Goal: Task Accomplishment & Management: Manage account settings

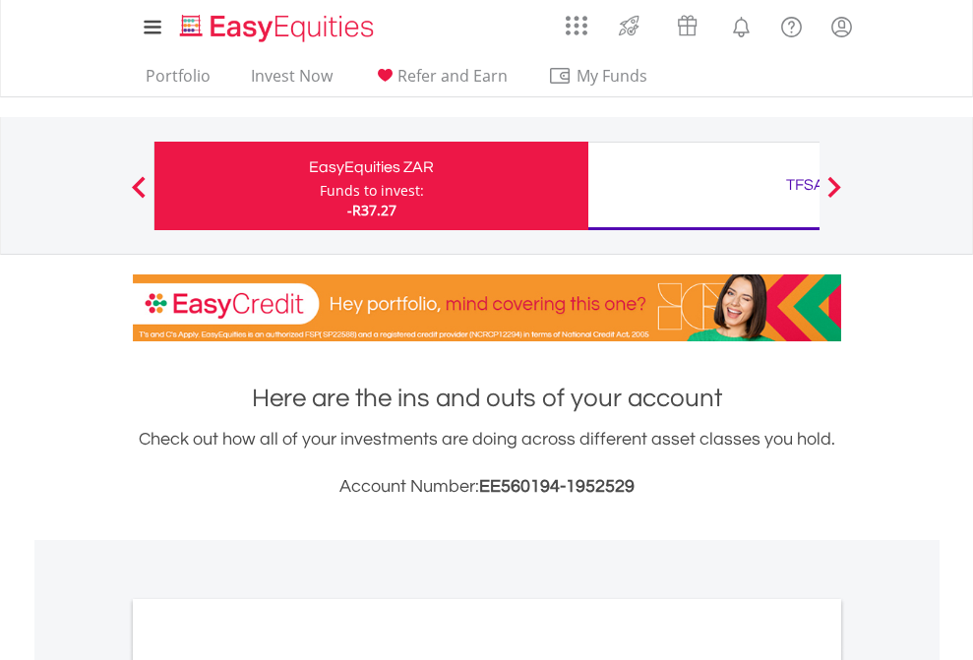
click at [320, 186] on div "Funds to invest:" at bounding box center [372, 191] width 104 height 20
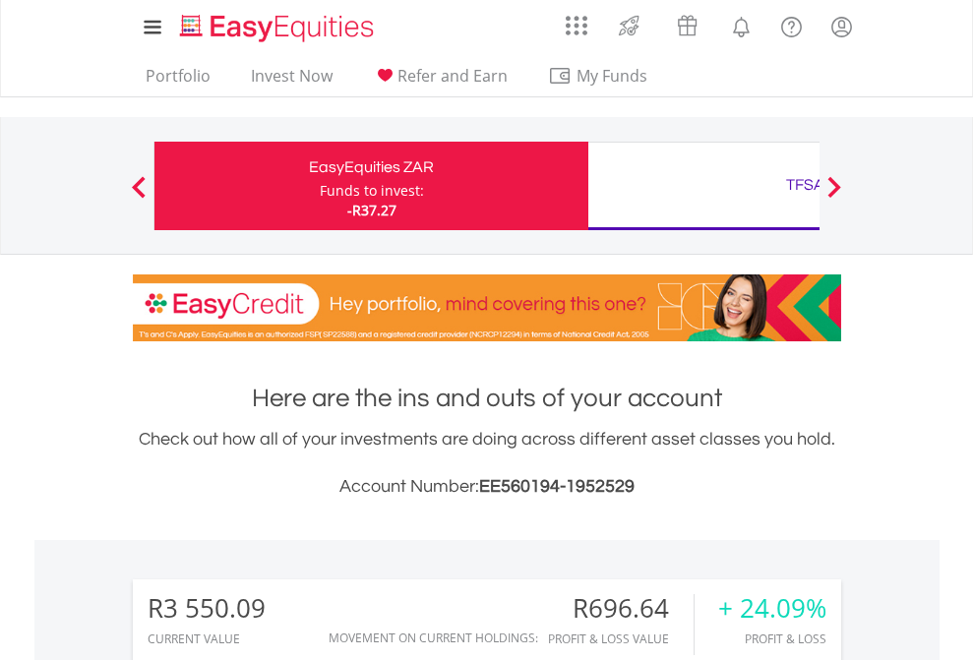
scroll to position [189, 309]
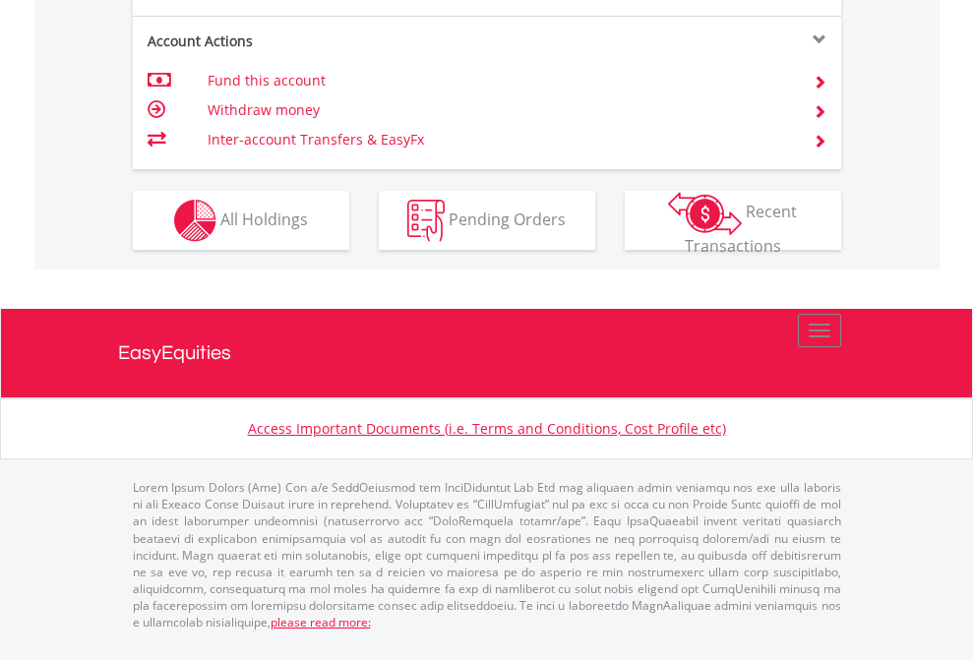
scroll to position [2003, 0]
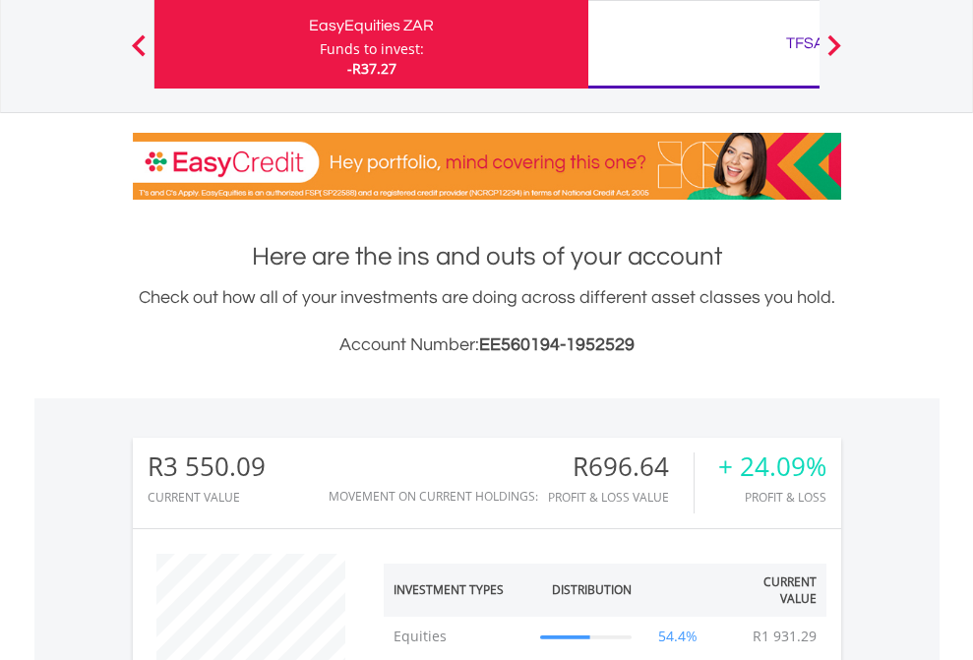
click at [703, 44] on div "TFSA" at bounding box center [805, 44] width 410 height 28
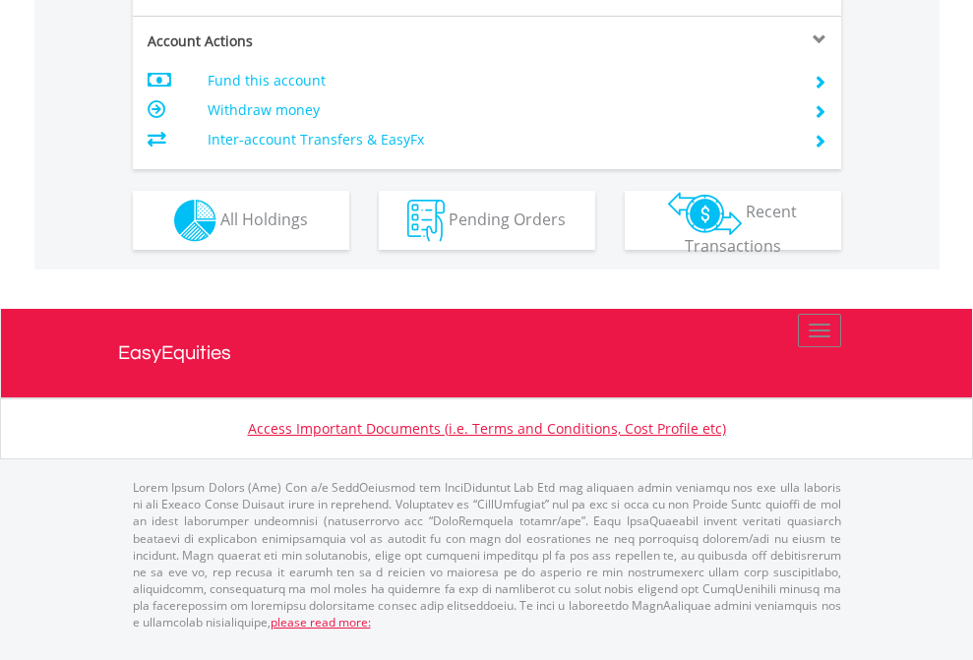
scroll to position [1885, 0]
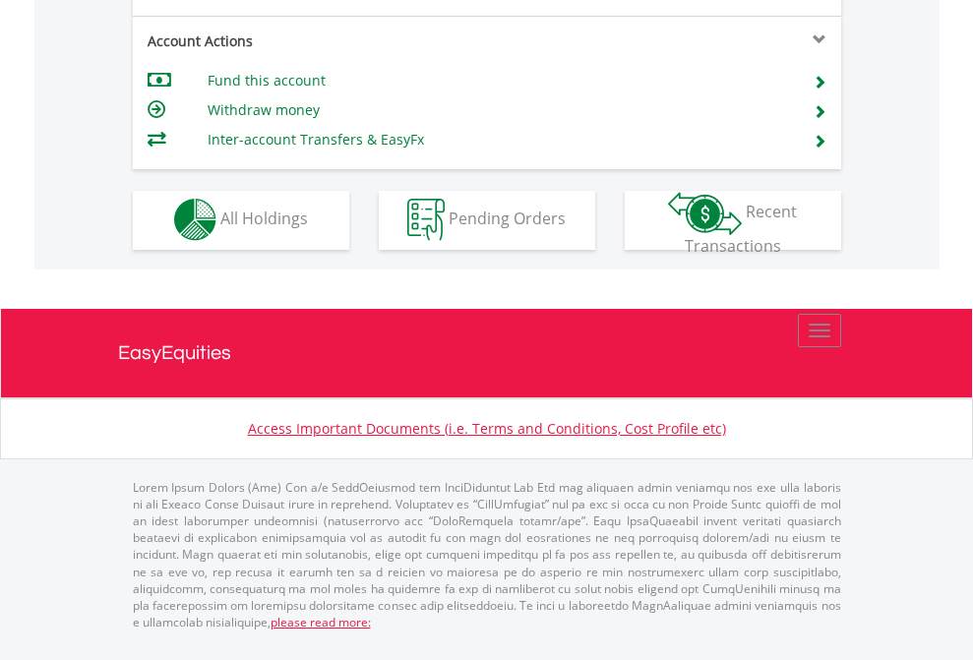
scroll to position [1839, 0]
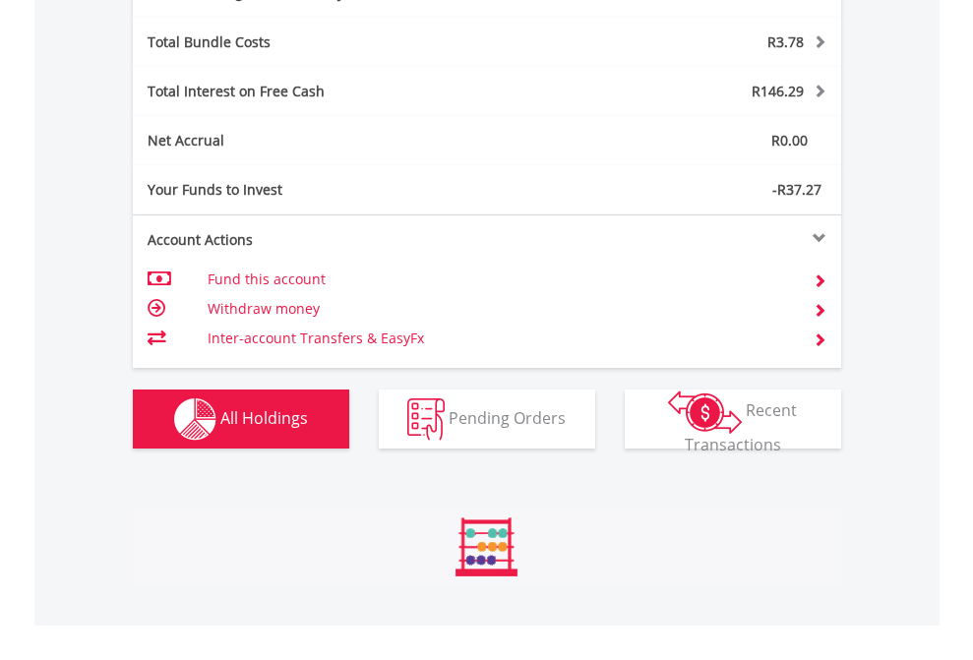
scroll to position [189, 309]
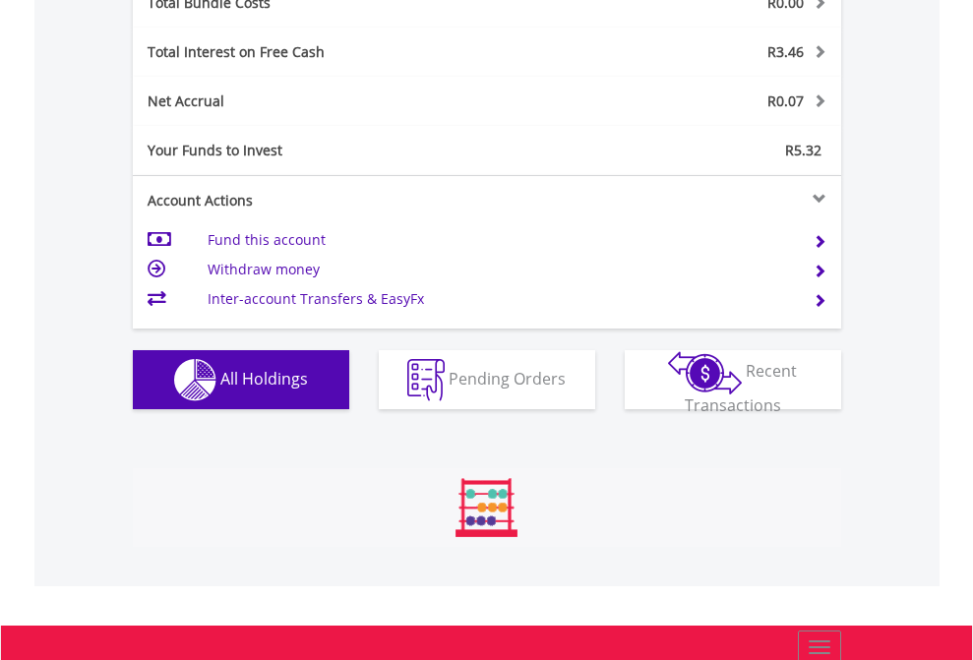
scroll to position [189, 309]
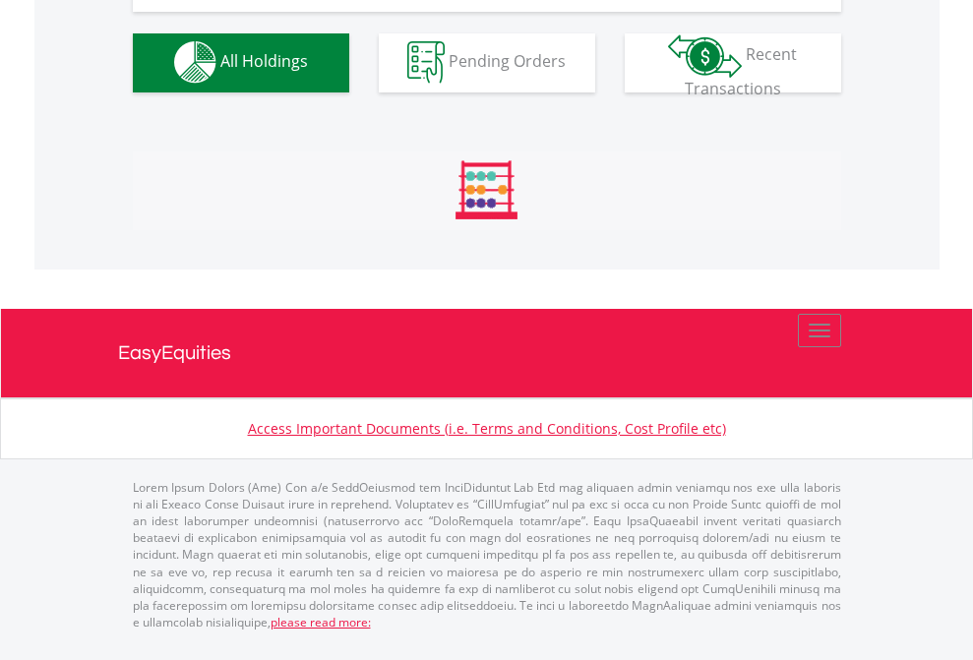
scroll to position [1947, 0]
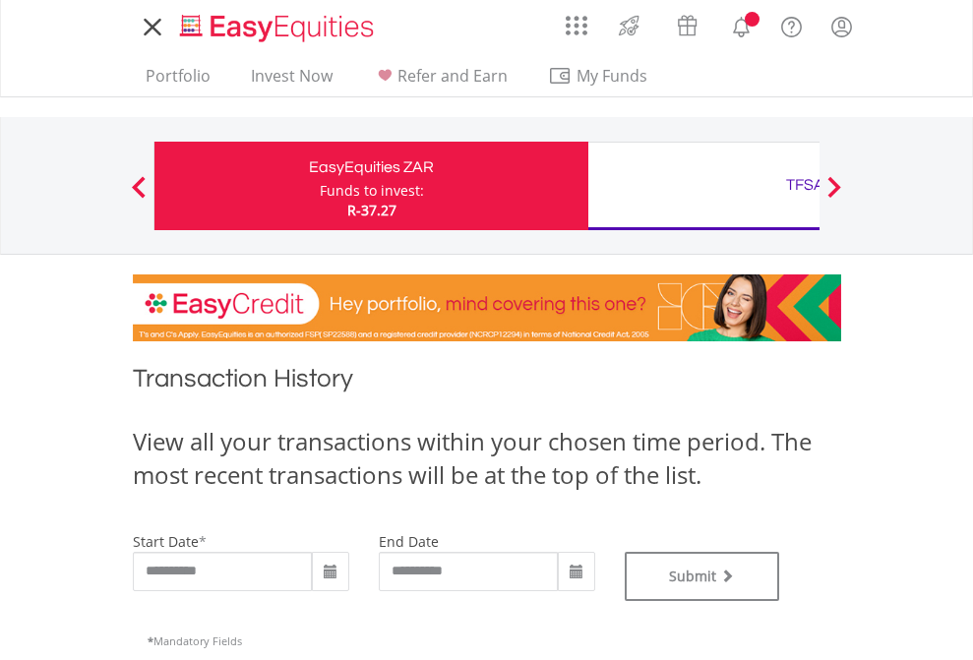
scroll to position [798, 0]
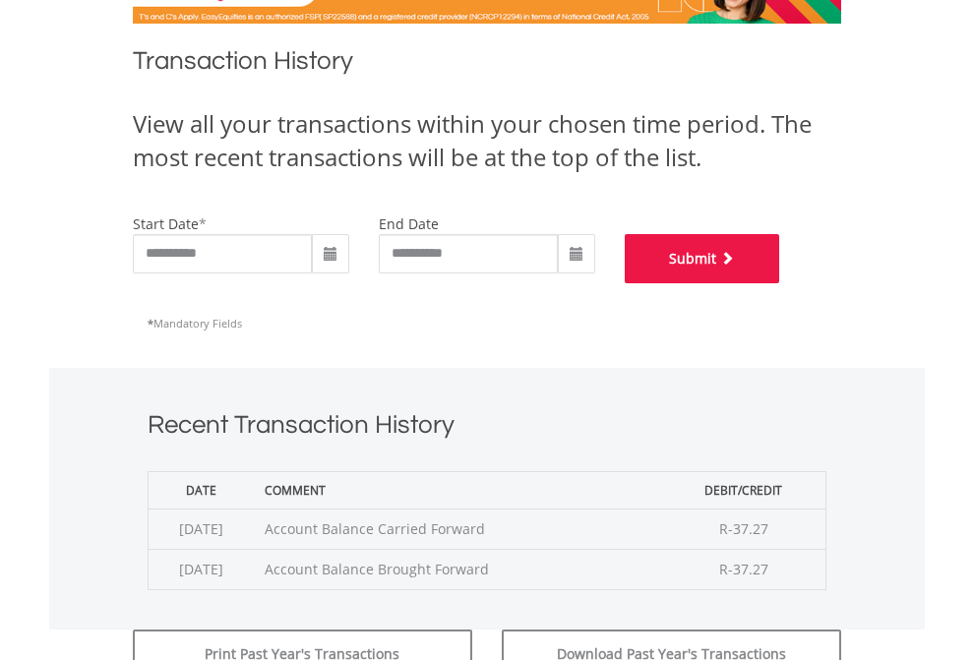
click at [780, 283] on button "Submit" at bounding box center [701, 258] width 155 height 49
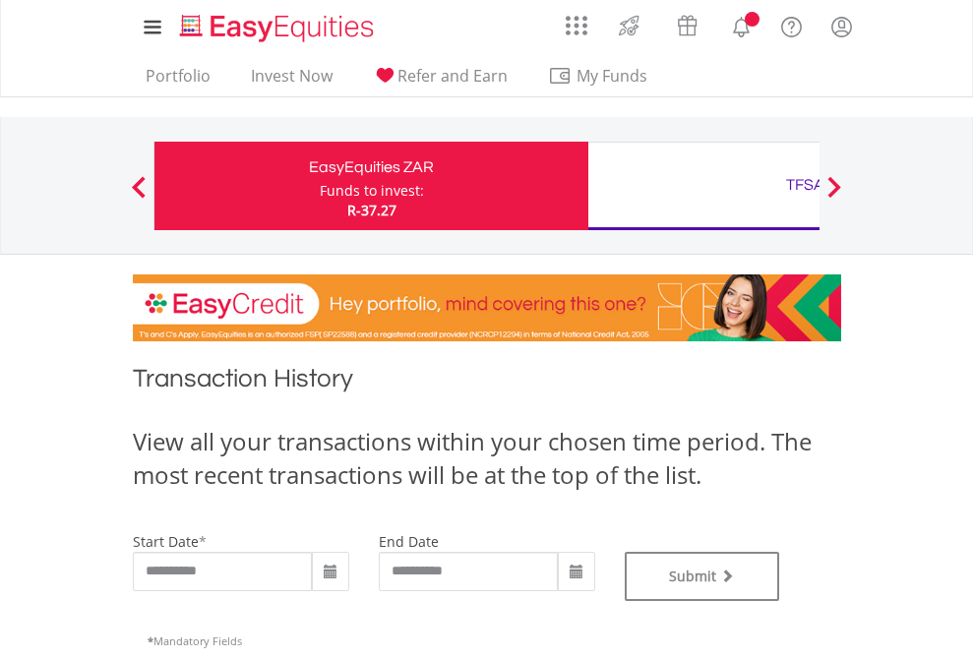
click at [703, 186] on div "TFSA" at bounding box center [805, 185] width 410 height 28
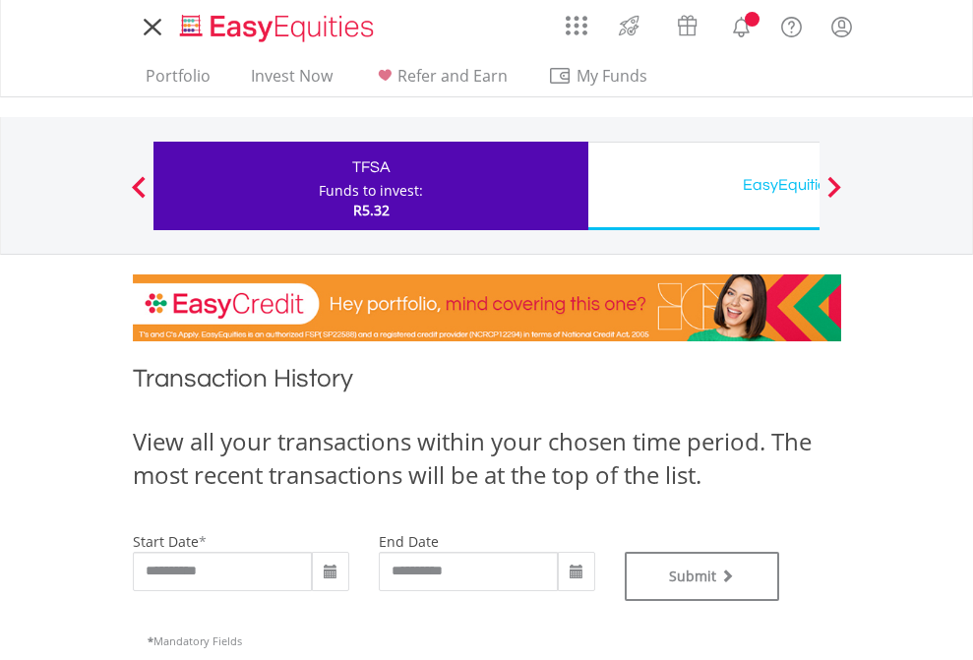
type input "**********"
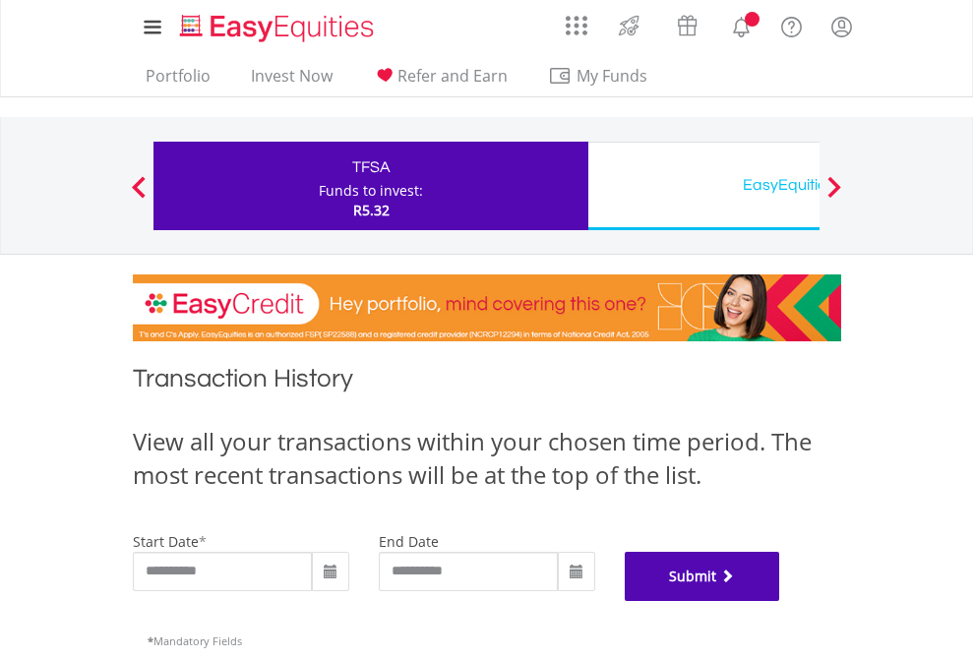
click at [780, 601] on button "Submit" at bounding box center [701, 576] width 155 height 49
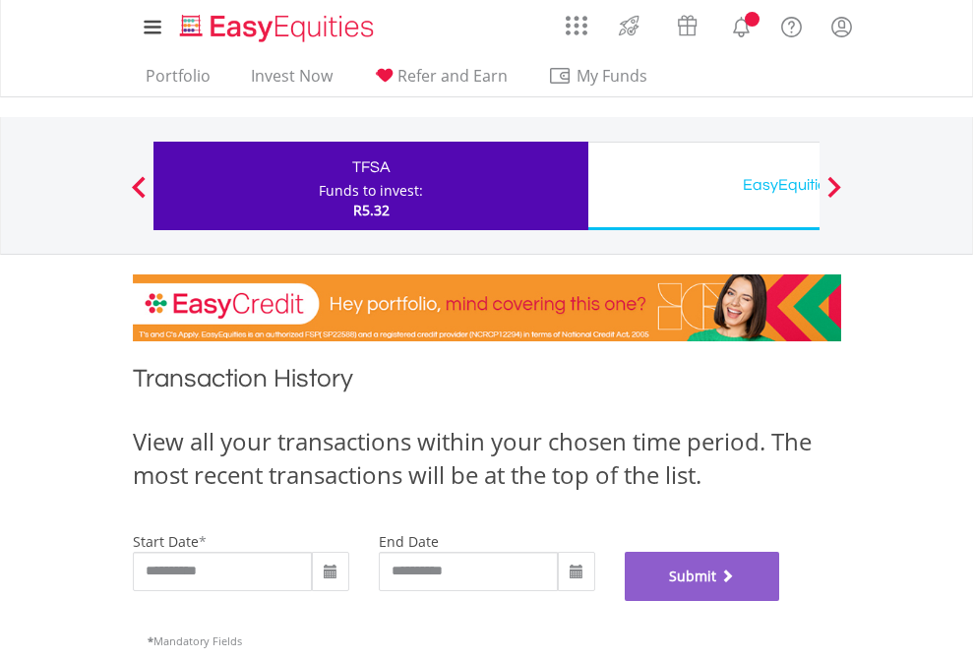
scroll to position [798, 0]
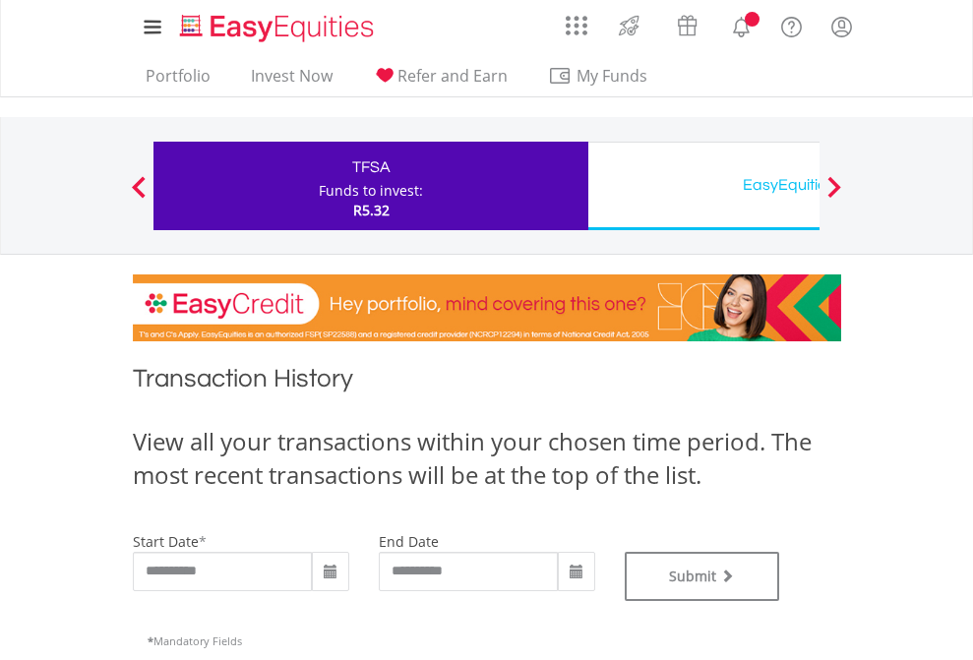
click at [703, 186] on div "EasyEquities USD" at bounding box center [805, 185] width 410 height 28
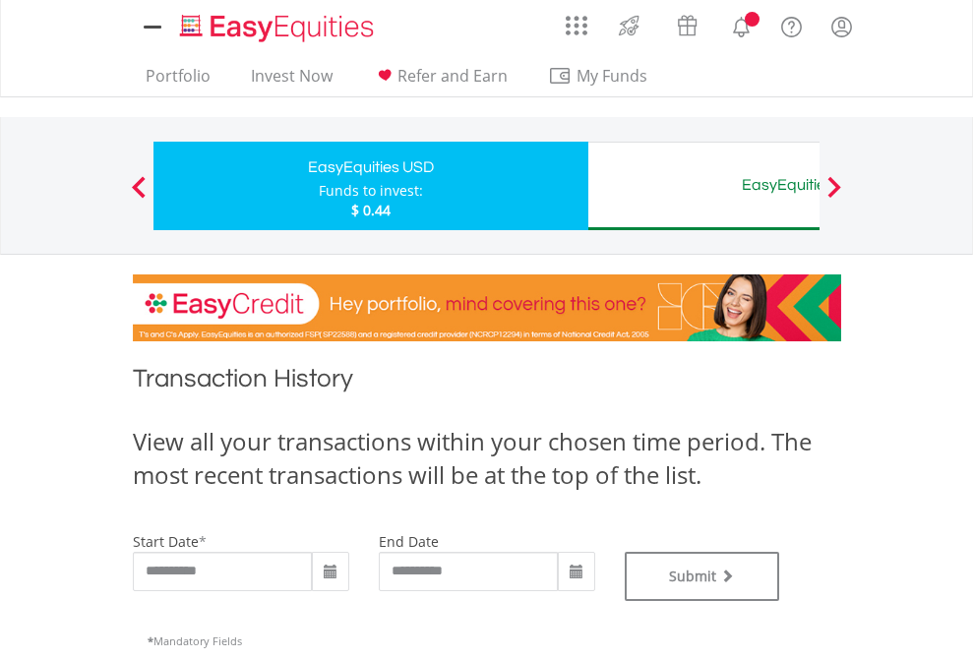
type input "**********"
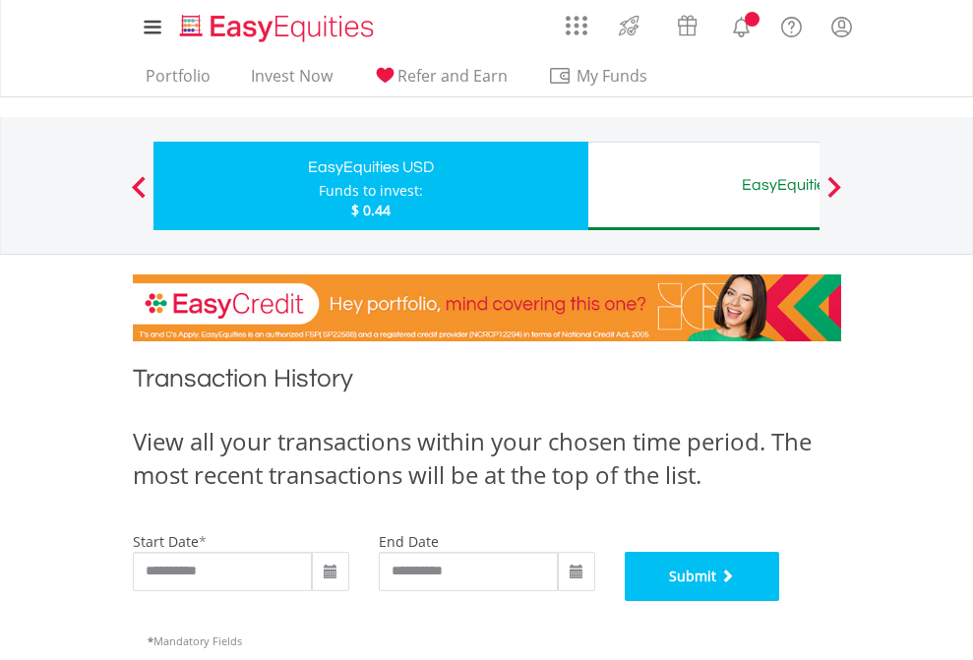
click at [780, 601] on button "Submit" at bounding box center [701, 576] width 155 height 49
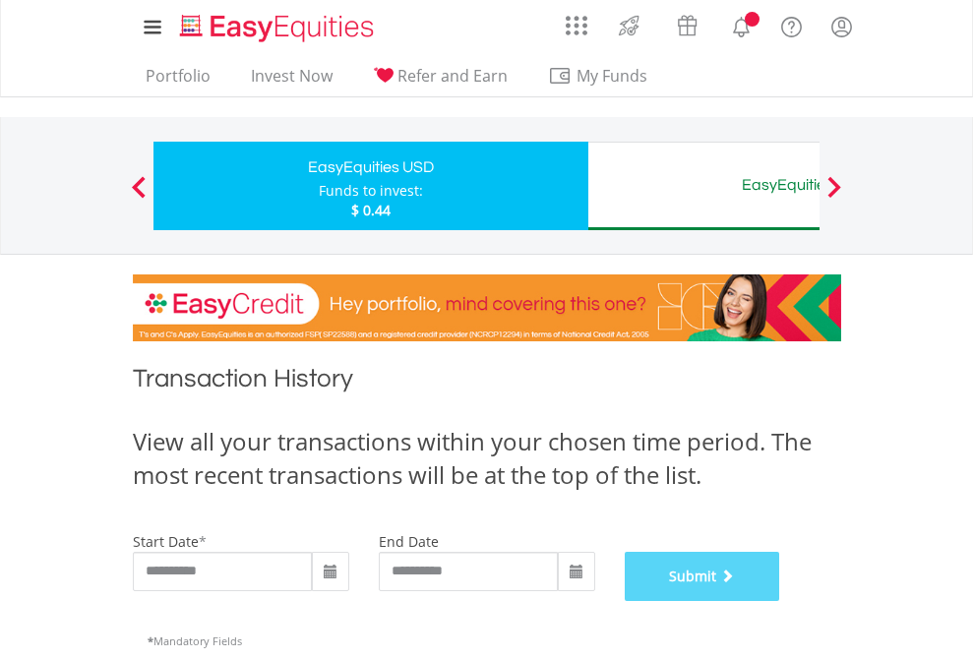
scroll to position [798, 0]
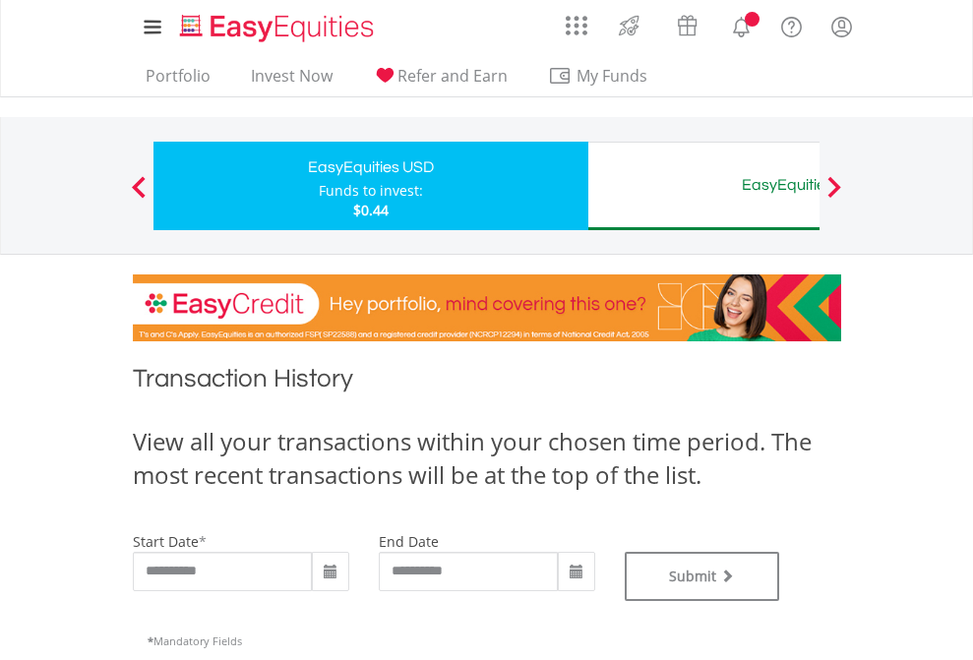
click at [703, 186] on div "EasyEquities AUD" at bounding box center [805, 185] width 410 height 28
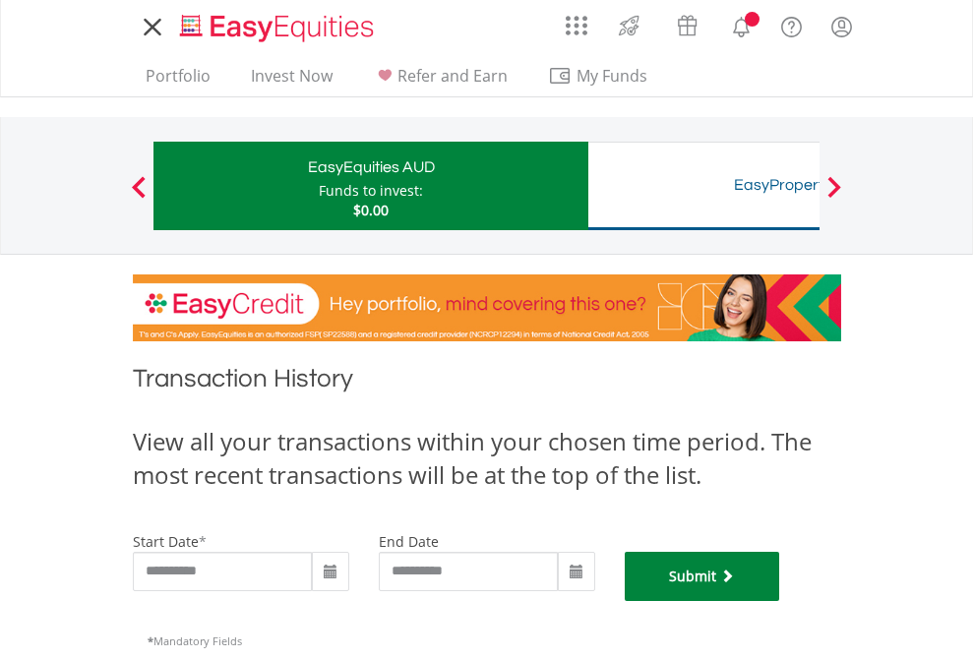
click at [780, 601] on button "Submit" at bounding box center [701, 576] width 155 height 49
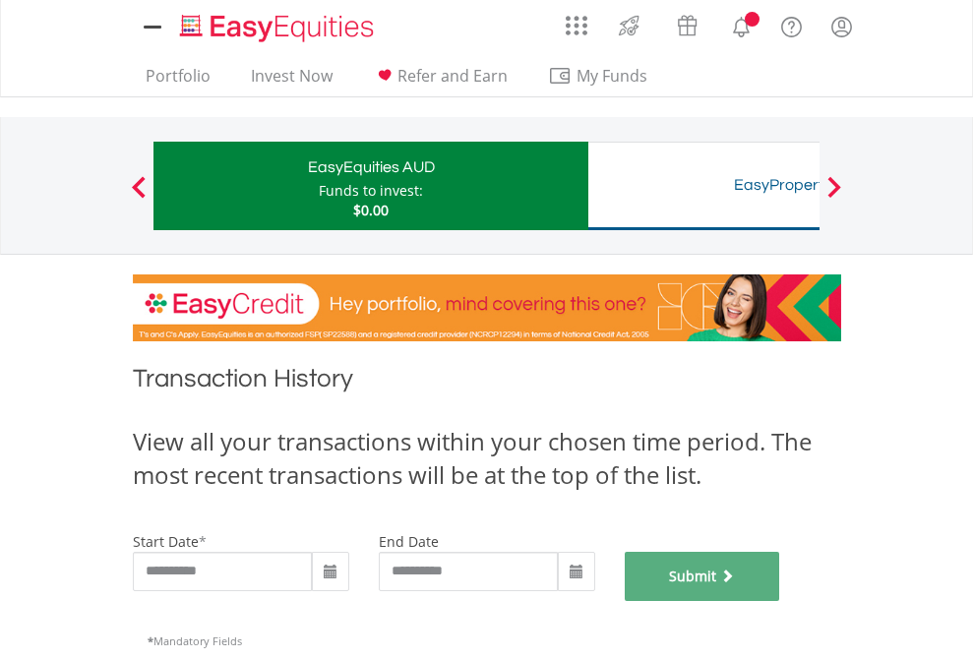
scroll to position [798, 0]
